Goal: Task Accomplishment & Management: Use online tool/utility

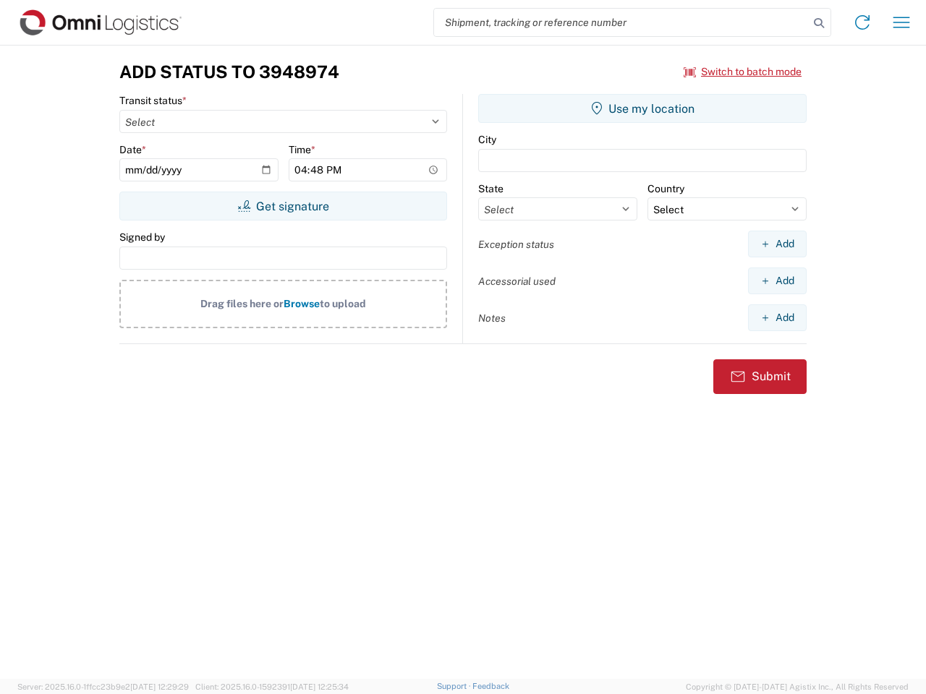
click at [621, 22] on input "search" at bounding box center [621, 22] width 375 height 27
click at [819, 23] on icon at bounding box center [819, 23] width 20 height 20
click at [862, 22] on icon at bounding box center [862, 22] width 23 height 23
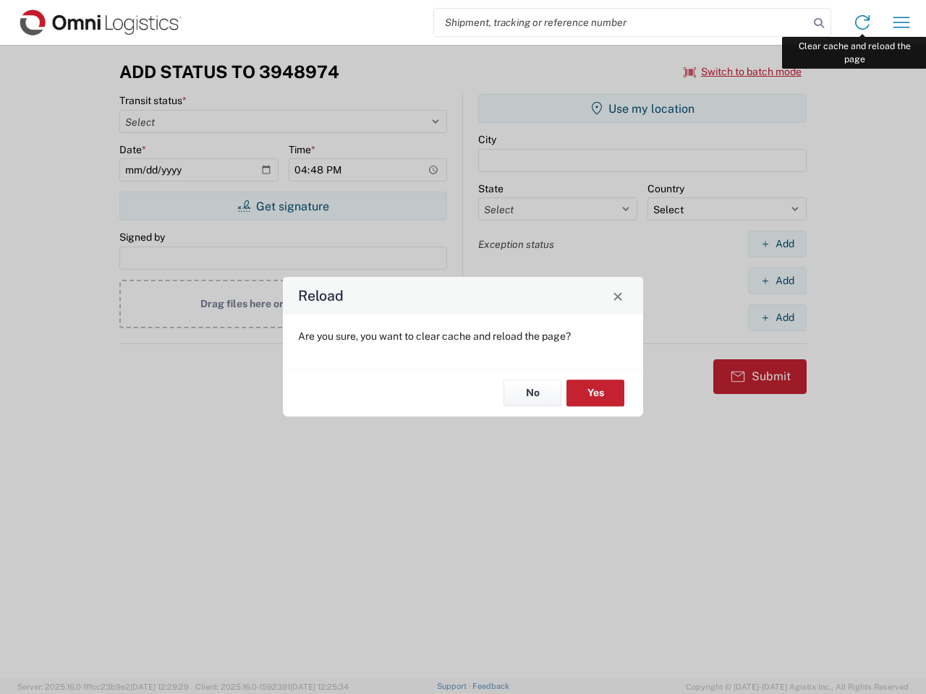
click at [901, 22] on div "Reload Are you sure, you want to clear cache and reload the page? No Yes" at bounding box center [463, 347] width 926 height 694
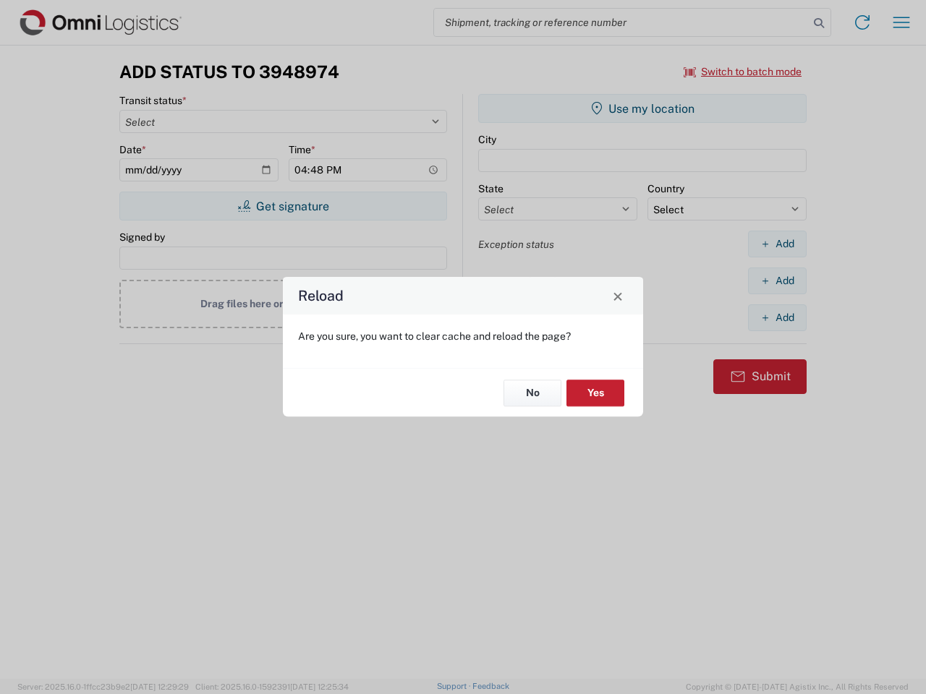
click at [743, 72] on div "Reload Are you sure, you want to clear cache and reload the page? No Yes" at bounding box center [463, 347] width 926 height 694
click at [283, 206] on div "Reload Are you sure, you want to clear cache and reload the page? No Yes" at bounding box center [463, 347] width 926 height 694
click at [642, 109] on div "Reload Are you sure, you want to clear cache and reload the page? No Yes" at bounding box center [463, 347] width 926 height 694
click at [777, 244] on div "Reload Are you sure, you want to clear cache and reload the page? No Yes" at bounding box center [463, 347] width 926 height 694
click at [777, 281] on div "Reload Are you sure, you want to clear cache and reload the page? No Yes" at bounding box center [463, 347] width 926 height 694
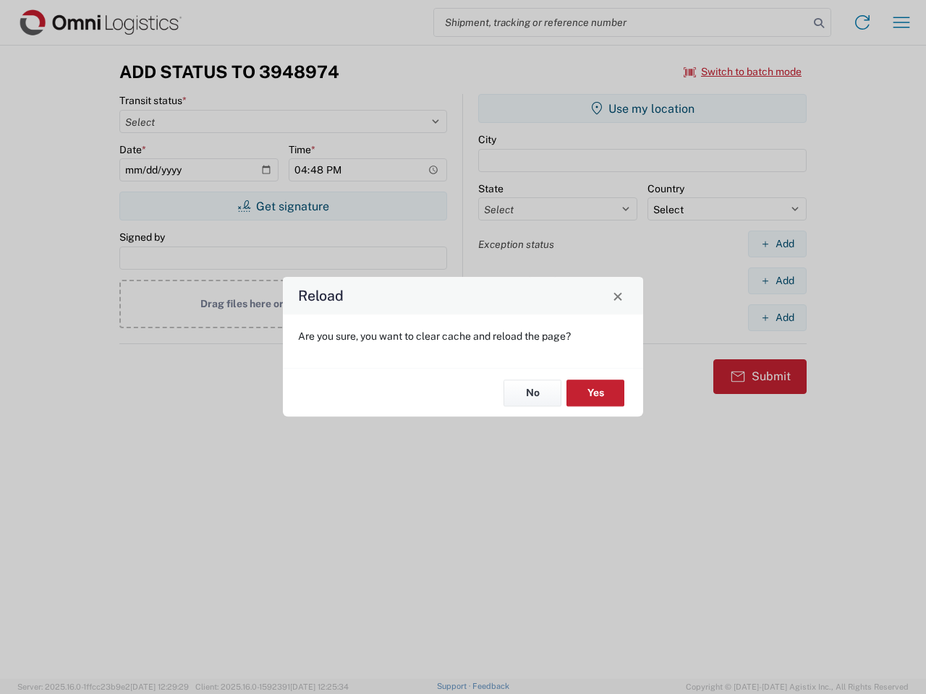
click at [777, 318] on div "Reload Are you sure, you want to clear cache and reload the page? No Yes" at bounding box center [463, 347] width 926 height 694
